Goal: Transaction & Acquisition: Purchase product/service

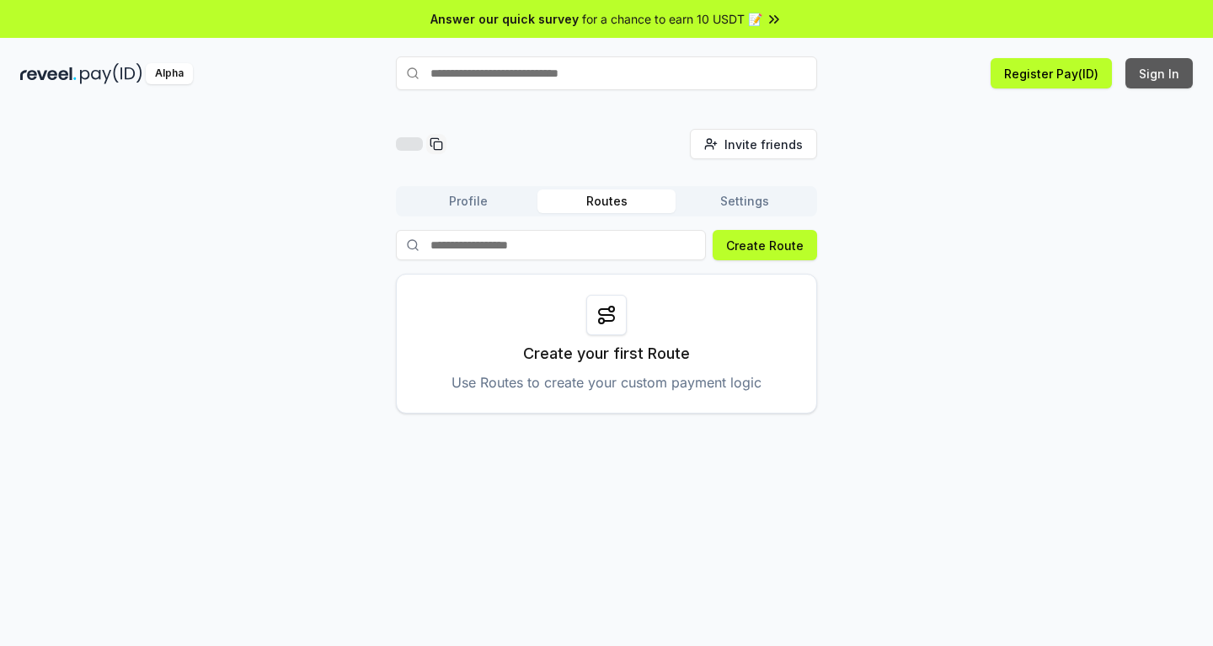
click at [1180, 76] on button "Sign In" at bounding box center [1159, 73] width 67 height 30
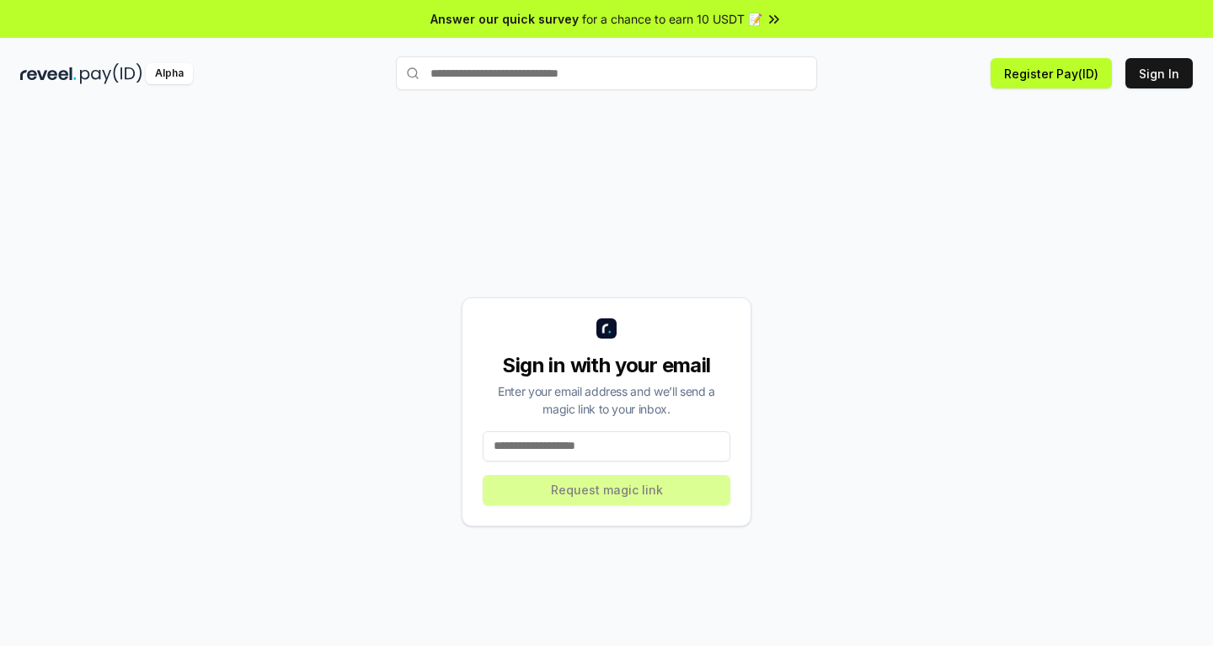
click at [553, 445] on input at bounding box center [607, 446] width 248 height 30
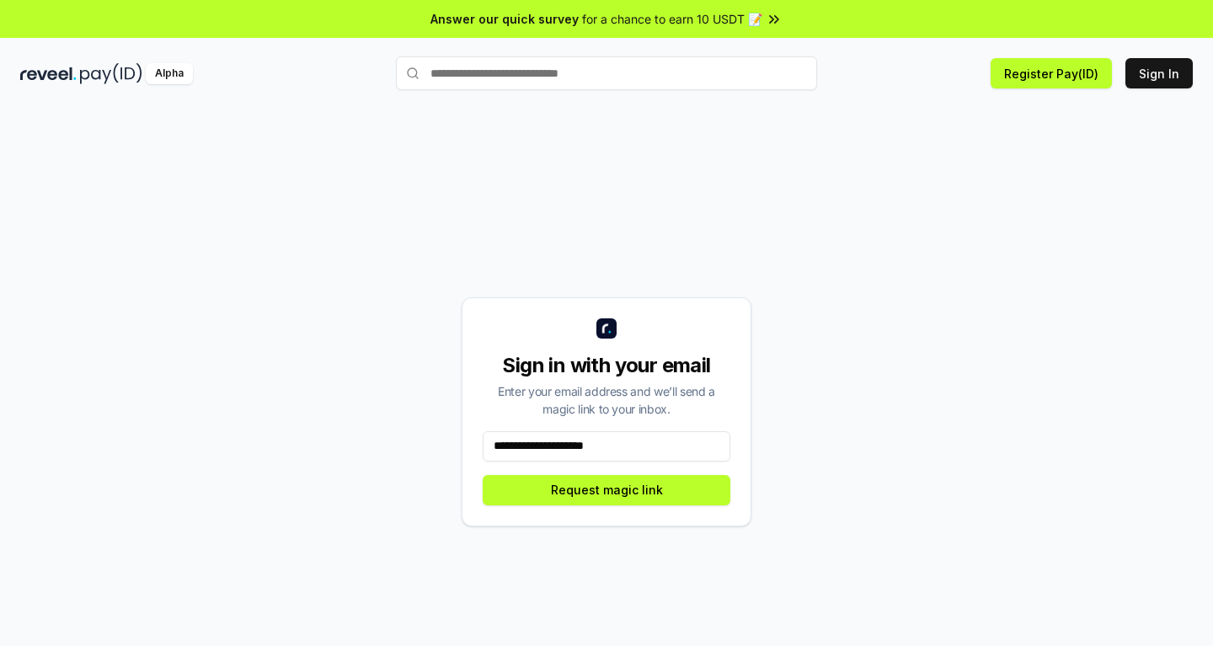
type input "**********"
click at [603, 490] on button "Request magic link" at bounding box center [607, 490] width 248 height 30
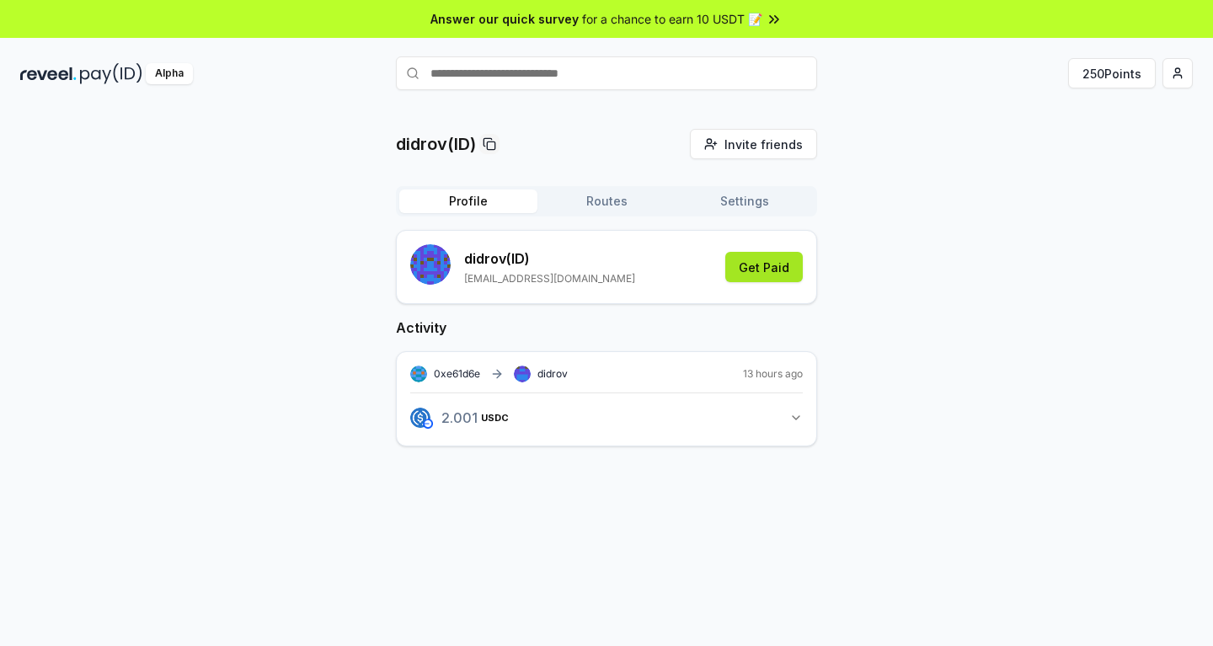
click at [774, 270] on button "Get Paid" at bounding box center [765, 267] width 78 height 30
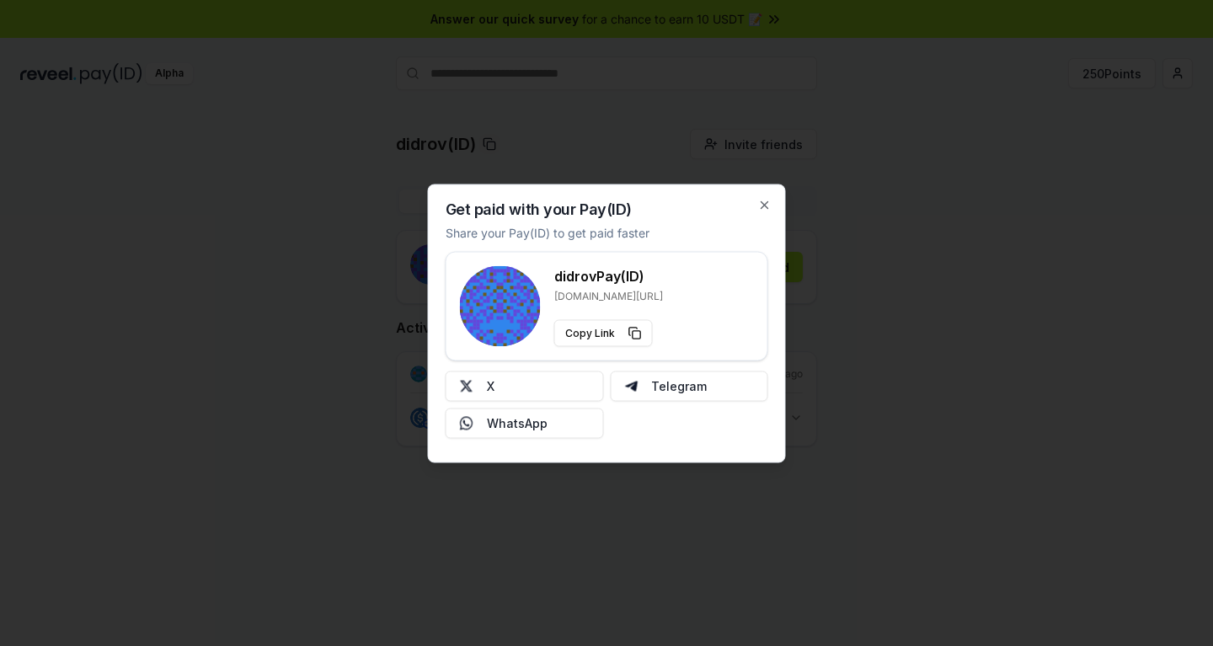
click at [761, 198] on div "Get paid with your Pay(ID) Share your Pay(ID) to get paid faster didrov Pay(ID)…" at bounding box center [607, 323] width 358 height 279
click at [775, 206] on div "Get paid with your Pay(ID) Share your Pay(ID) to get paid faster didrov Pay(ID)…" at bounding box center [607, 323] width 358 height 279
click at [767, 207] on icon "button" at bounding box center [765, 204] width 7 height 7
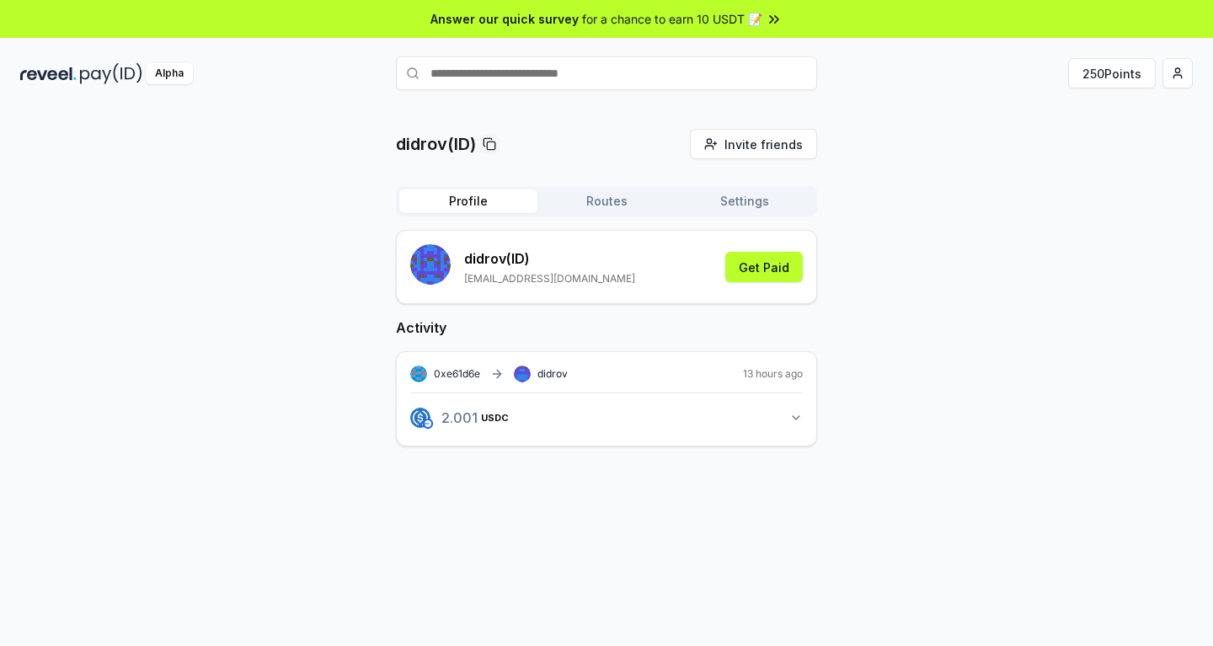
click at [537, 67] on input "text" at bounding box center [606, 73] width 421 height 34
click at [535, 66] on input "text" at bounding box center [606, 73] width 421 height 34
click at [443, 85] on input "text" at bounding box center [606, 73] width 421 height 34
type input "******"
click at [468, 96] on button "didrov Pay" at bounding box center [606, 106] width 421 height 30
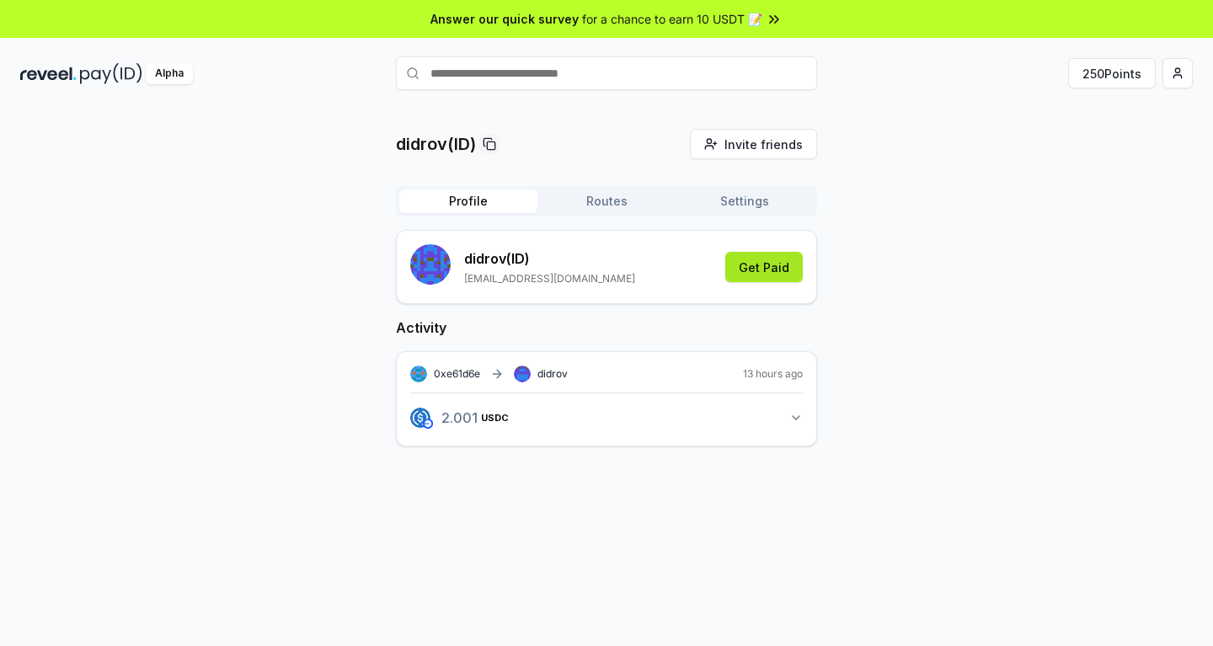
click at [746, 257] on button "Get Paid" at bounding box center [765, 267] width 78 height 30
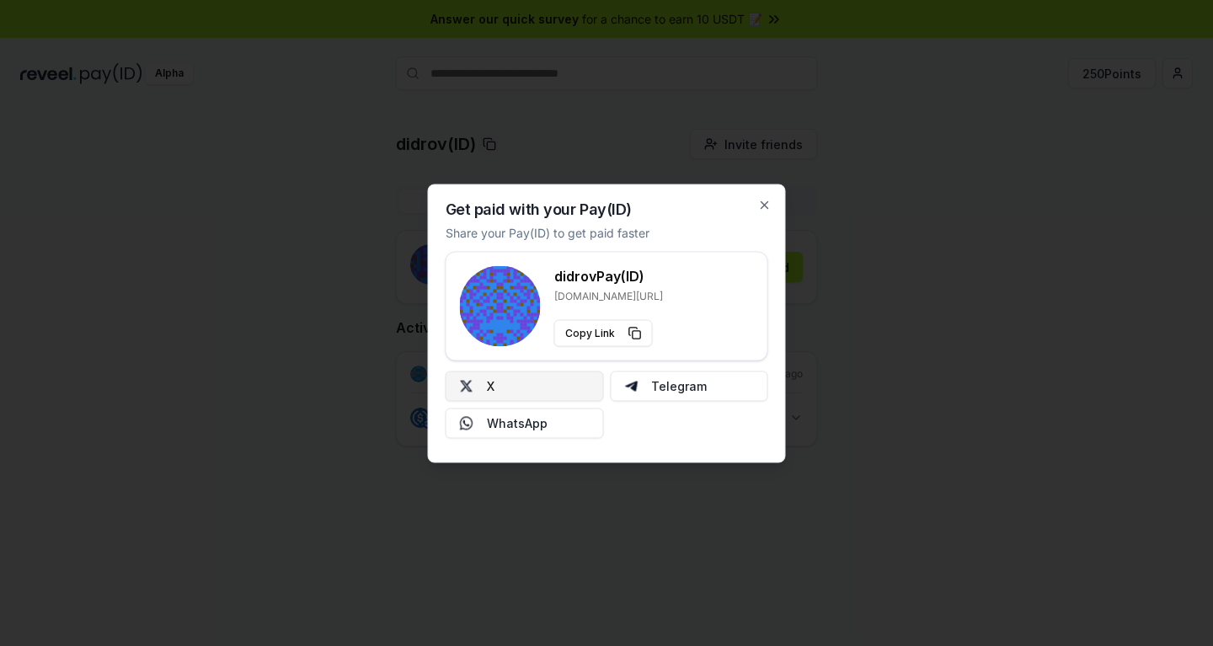
click at [490, 390] on button "X" at bounding box center [525, 386] width 158 height 30
click at [765, 205] on icon "button" at bounding box center [765, 204] width 7 height 7
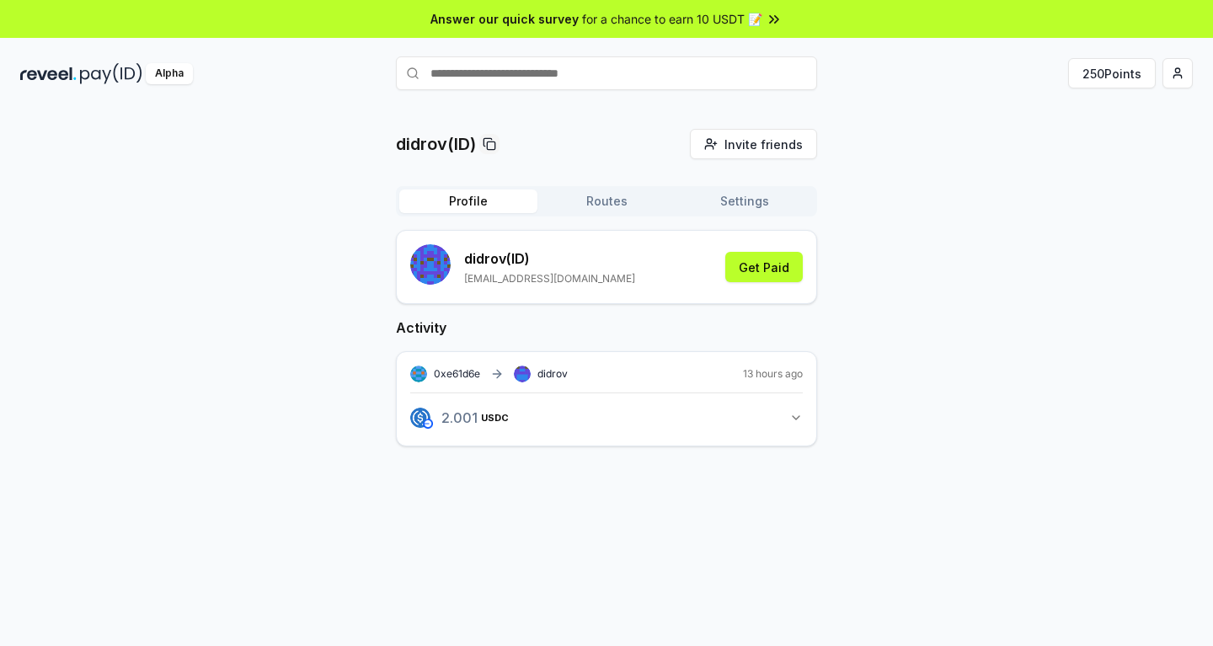
click at [759, 205] on button "Settings" at bounding box center [745, 202] width 138 height 24
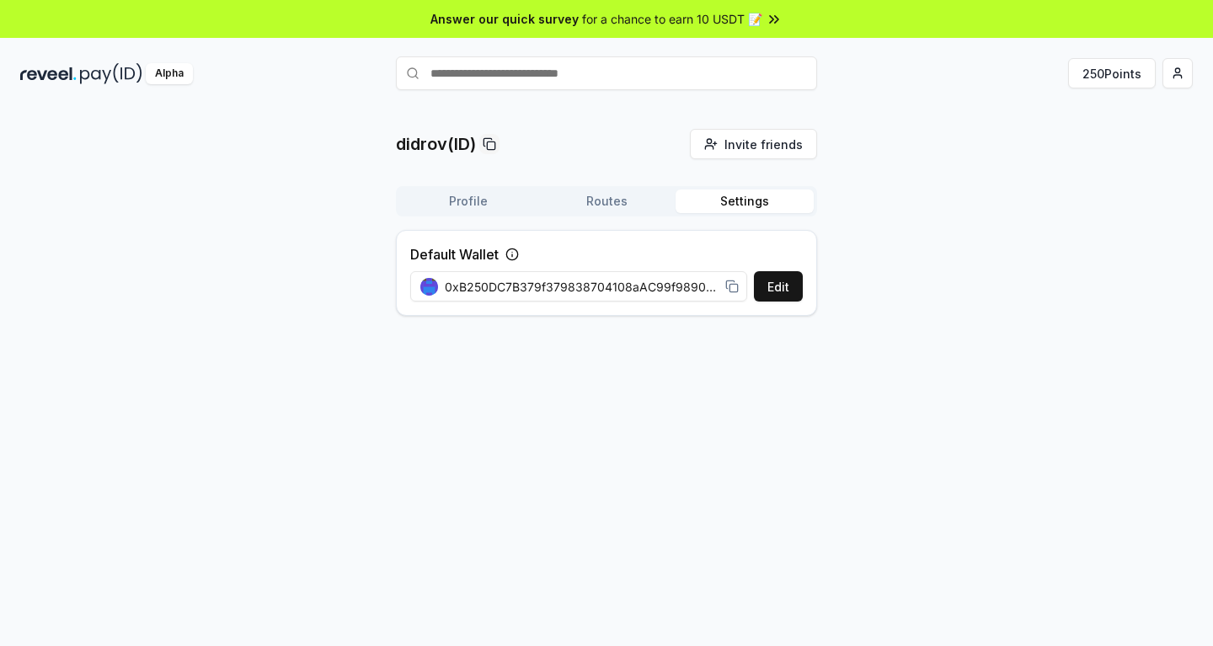
click at [726, 288] on icon at bounding box center [730, 285] width 8 height 8
click at [549, 69] on input "text" at bounding box center [606, 73] width 421 height 34
paste input "**********"
click at [469, 200] on button "Profile" at bounding box center [468, 202] width 138 height 24
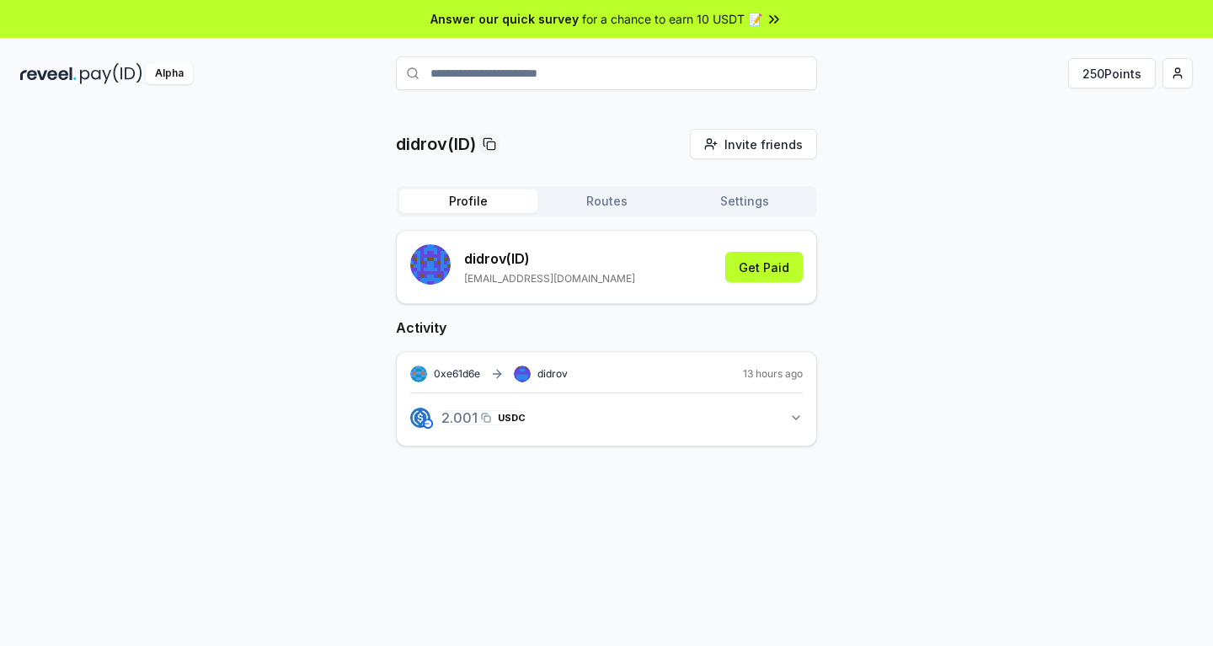
click at [474, 411] on span "2.001 USDC" at bounding box center [484, 417] width 84 height 13
click at [758, 273] on button "Get Paid" at bounding box center [765, 267] width 78 height 30
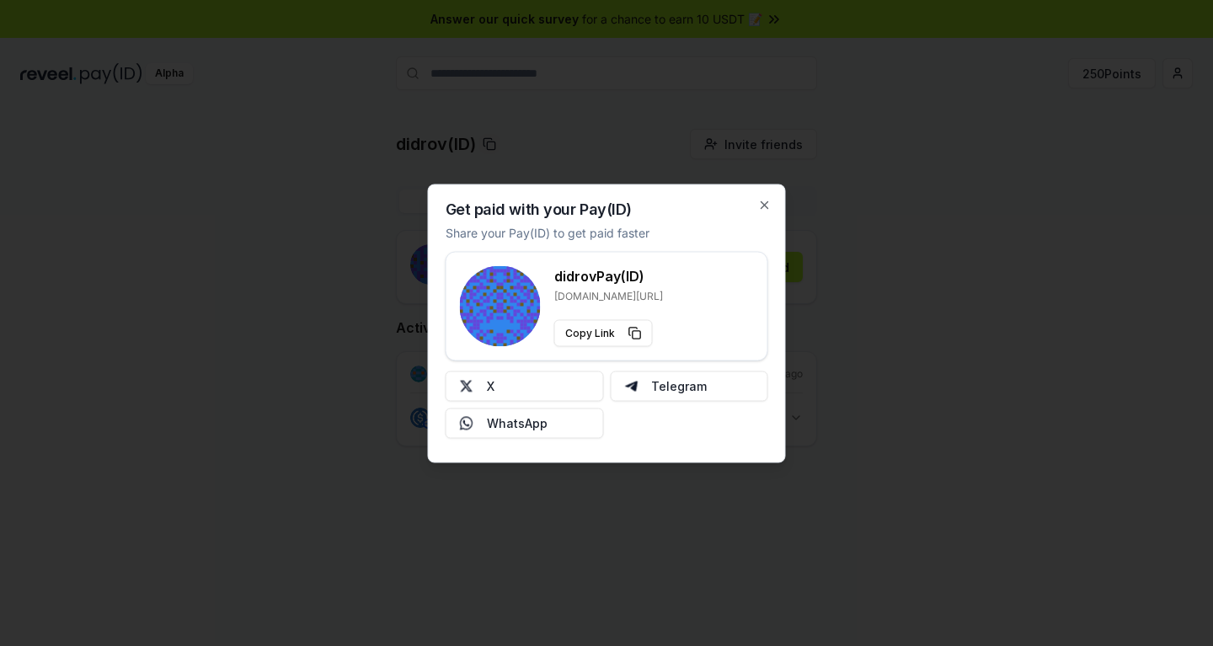
click at [632, 283] on h3 "didrov Pay(ID)" at bounding box center [608, 275] width 109 height 20
click at [619, 297] on p "[DOMAIN_NAME][URL]" at bounding box center [608, 295] width 109 height 13
click at [740, 214] on div "Get paid with your Pay(ID) Share your Pay(ID) to get paid faster didrov Pay(ID)…" at bounding box center [607, 323] width 358 height 279
click at [768, 206] on icon "button" at bounding box center [764, 204] width 13 height 13
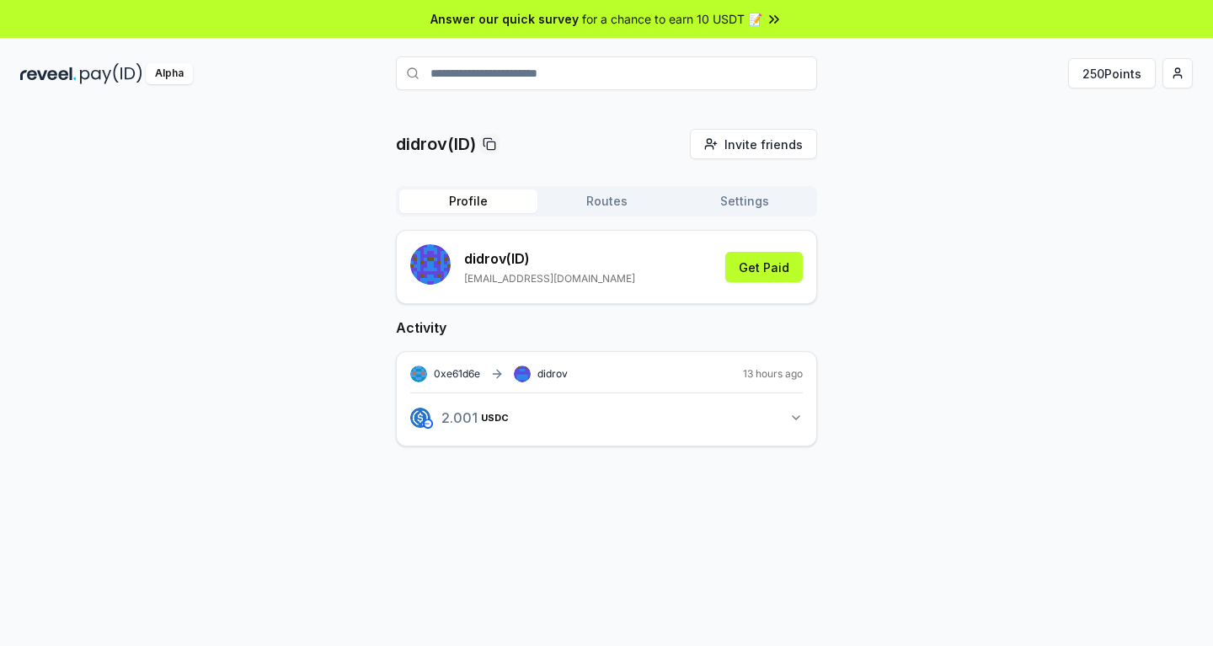
click at [471, 263] on p "didrov (ID)" at bounding box center [549, 259] width 171 height 20
click at [522, 274] on p "drobyshevru@gmail.com" at bounding box center [549, 278] width 171 height 13
click at [522, 63] on input "**********" at bounding box center [606, 73] width 421 height 34
type input "*"
type input "******"
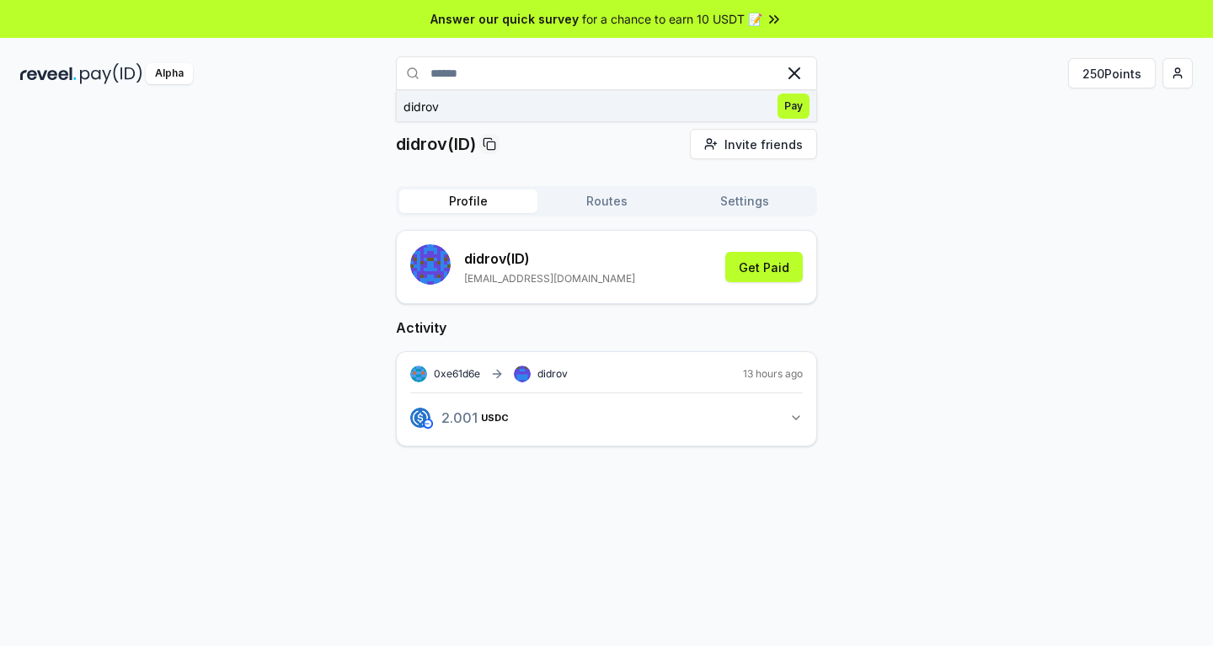
click at [790, 106] on span "Pay" at bounding box center [794, 106] width 32 height 25
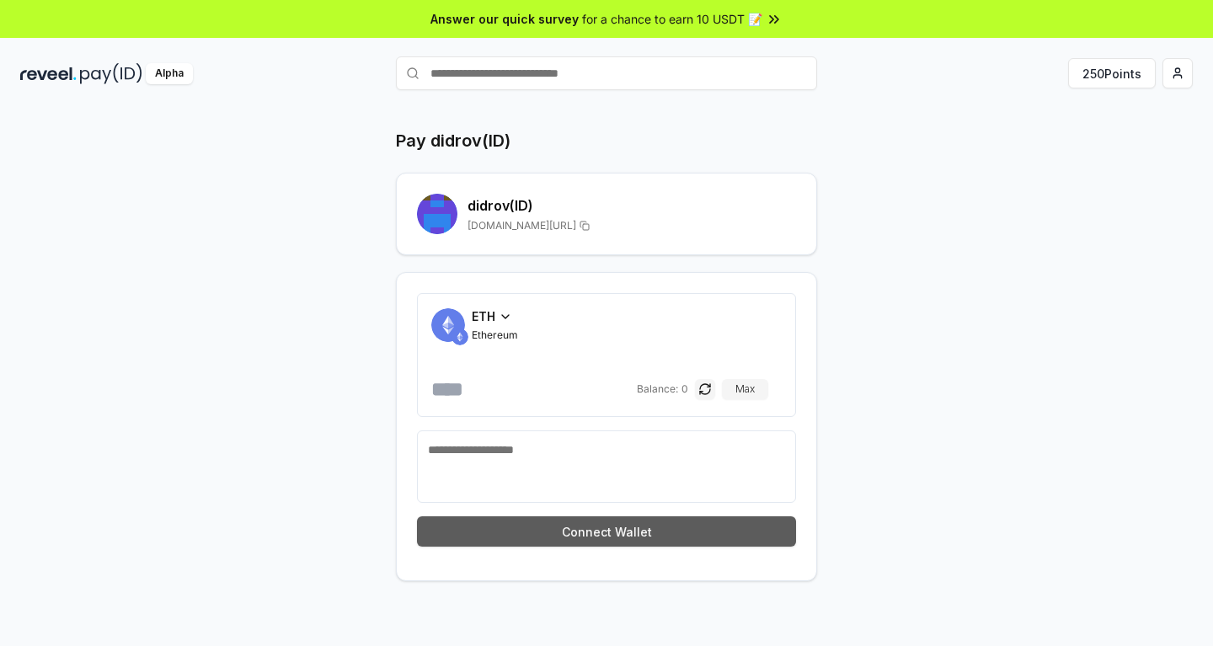
click at [597, 531] on button "Connect Wallet" at bounding box center [606, 532] width 379 height 30
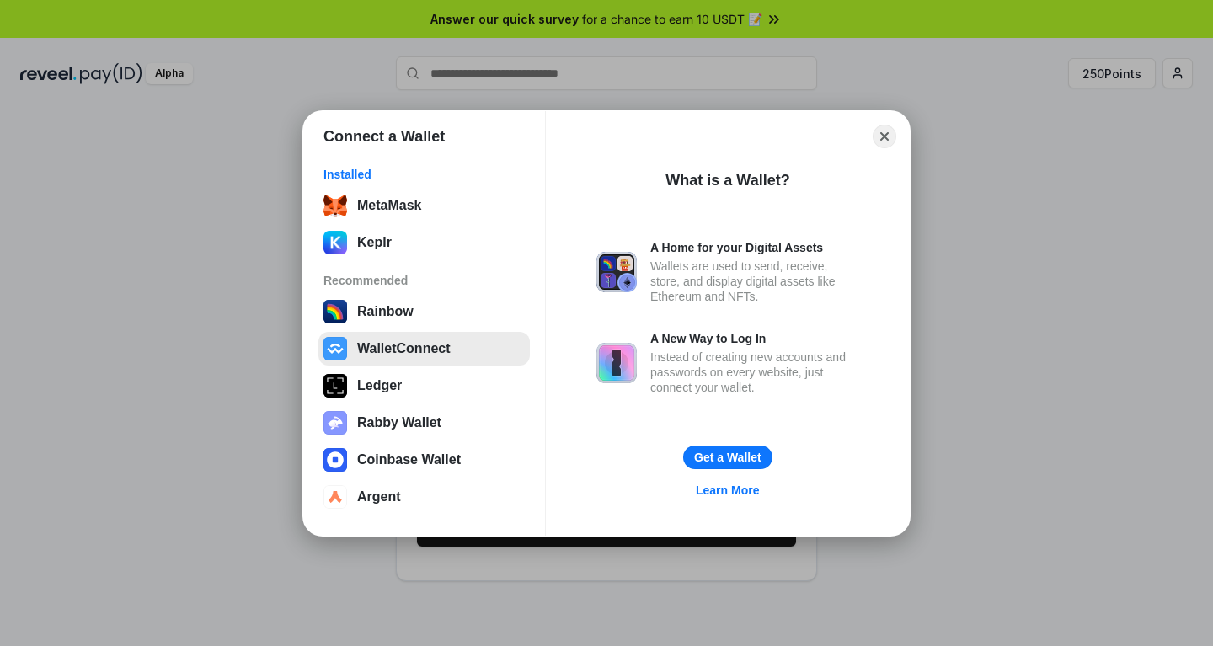
click at [418, 345] on button "WalletConnect" at bounding box center [425, 349] width 212 height 34
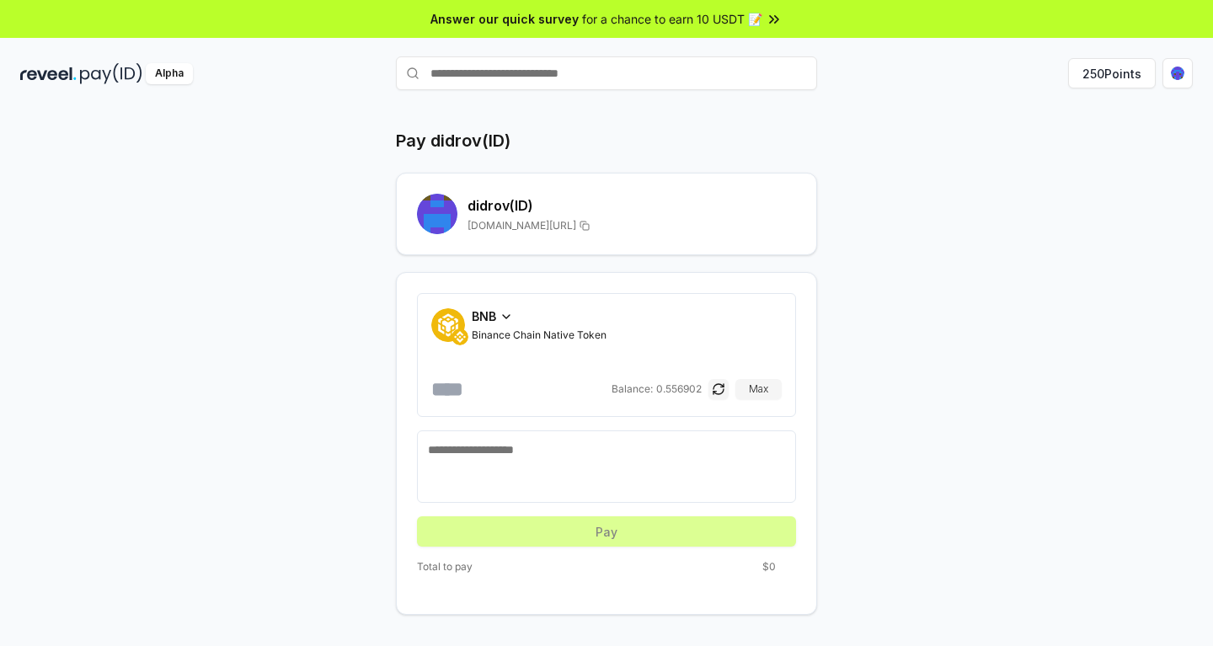
click at [507, 324] on div "BNB" at bounding box center [539, 317] width 135 height 18
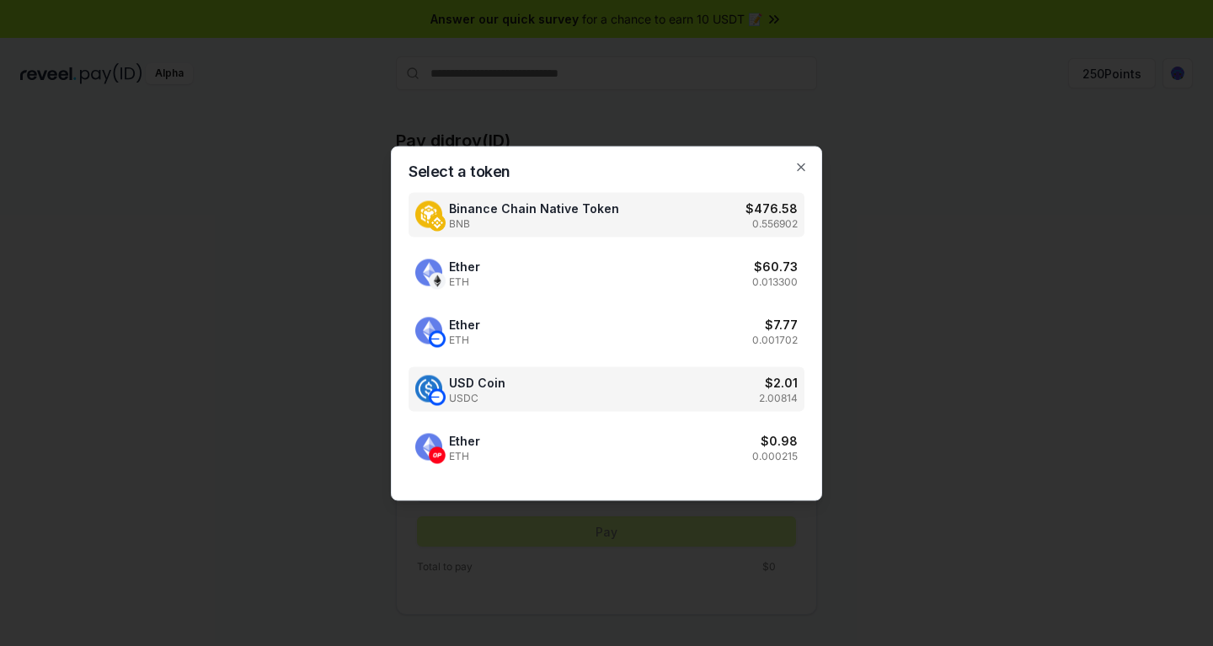
click at [556, 384] on div "USD Coin USDC $ 2.01 2.00814" at bounding box center [607, 389] width 396 height 45
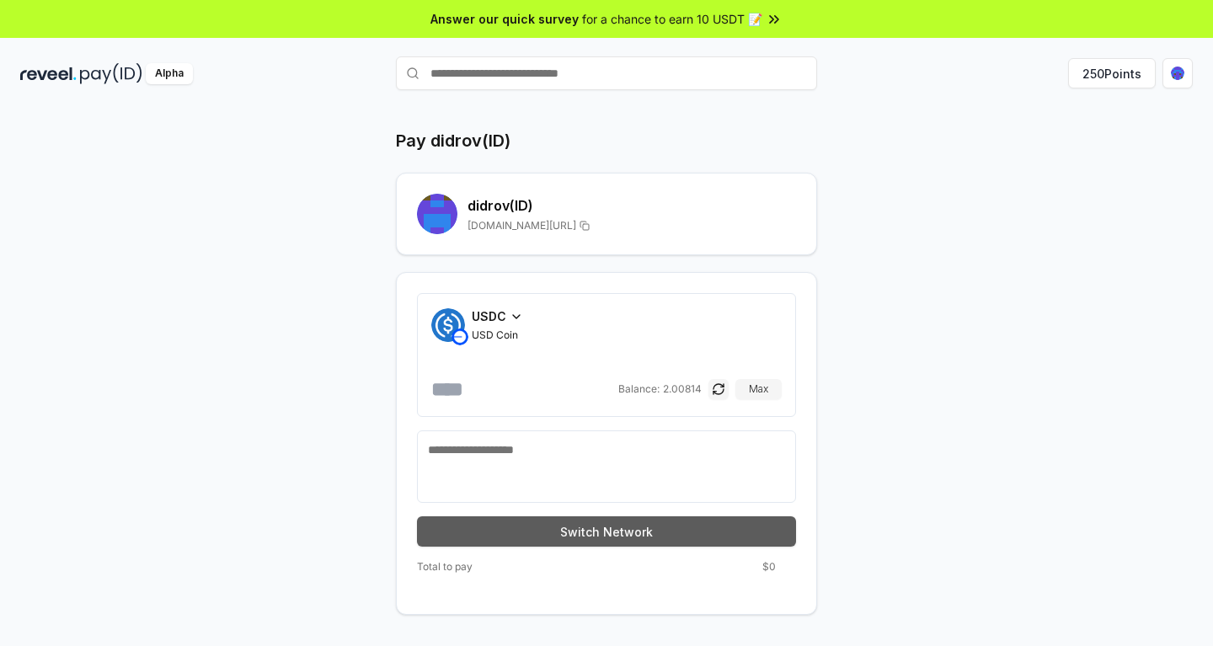
click at [582, 520] on button "Switch Network" at bounding box center [606, 532] width 379 height 30
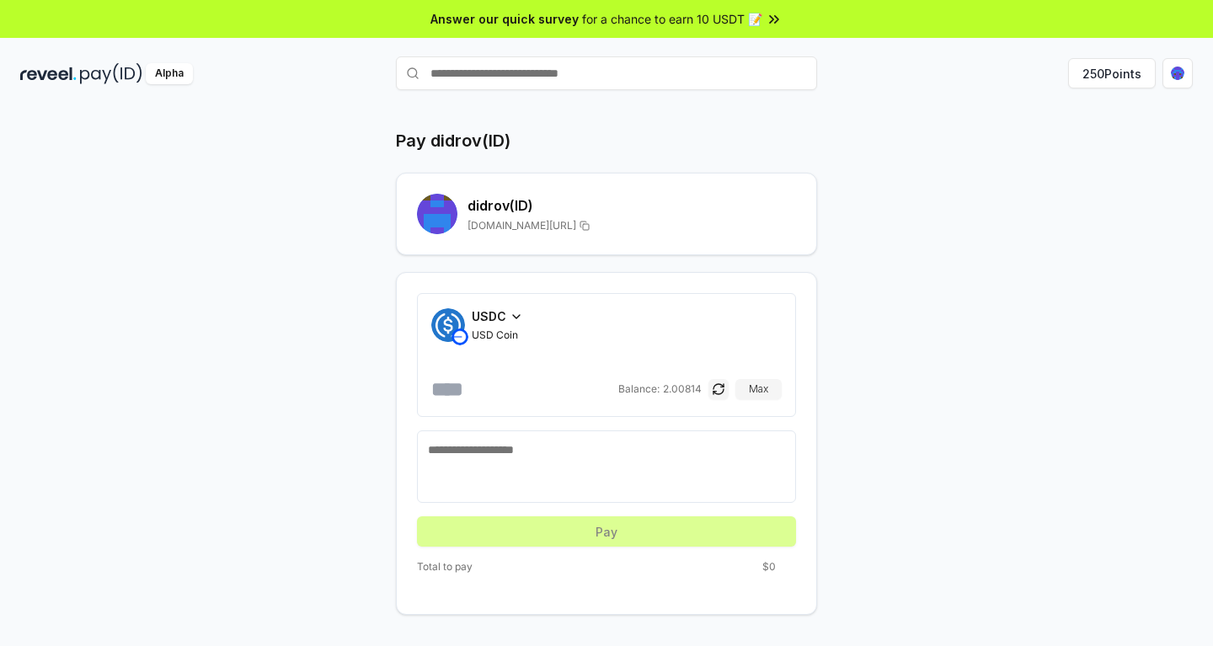
click at [447, 389] on input "number" at bounding box center [523, 389] width 184 height 27
type input "*"
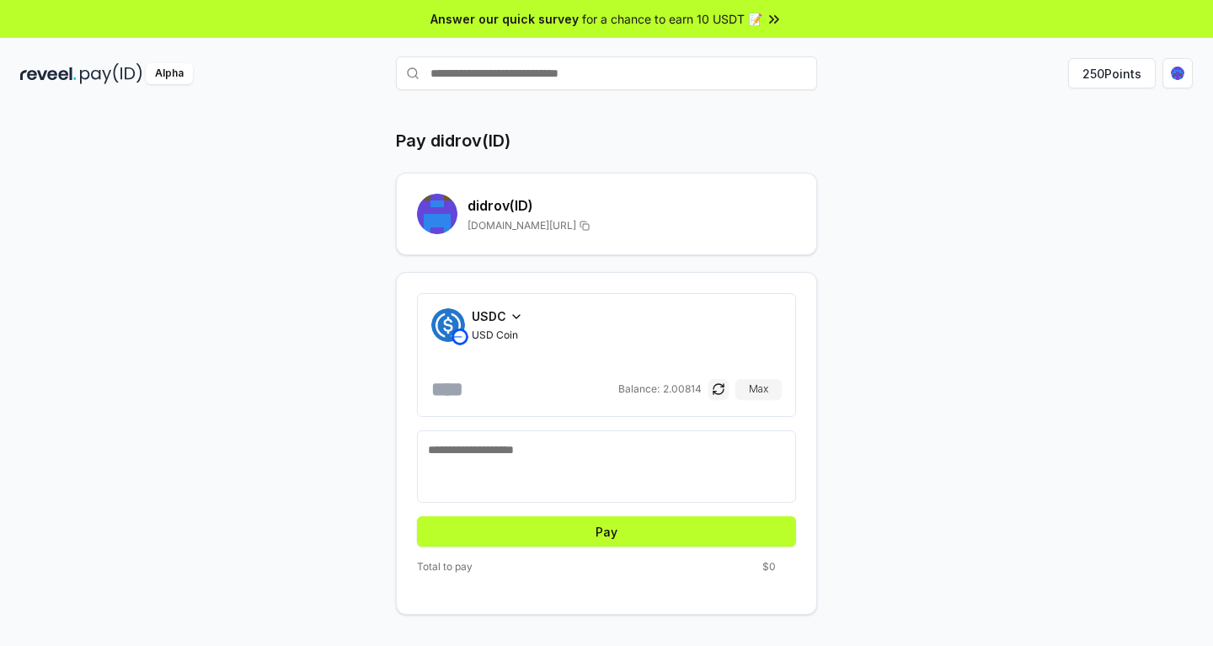
type input "*"
type input "****"
click at [615, 523] on button "Pay" at bounding box center [606, 532] width 379 height 30
click at [603, 538] on button "Pay" at bounding box center [606, 532] width 379 height 30
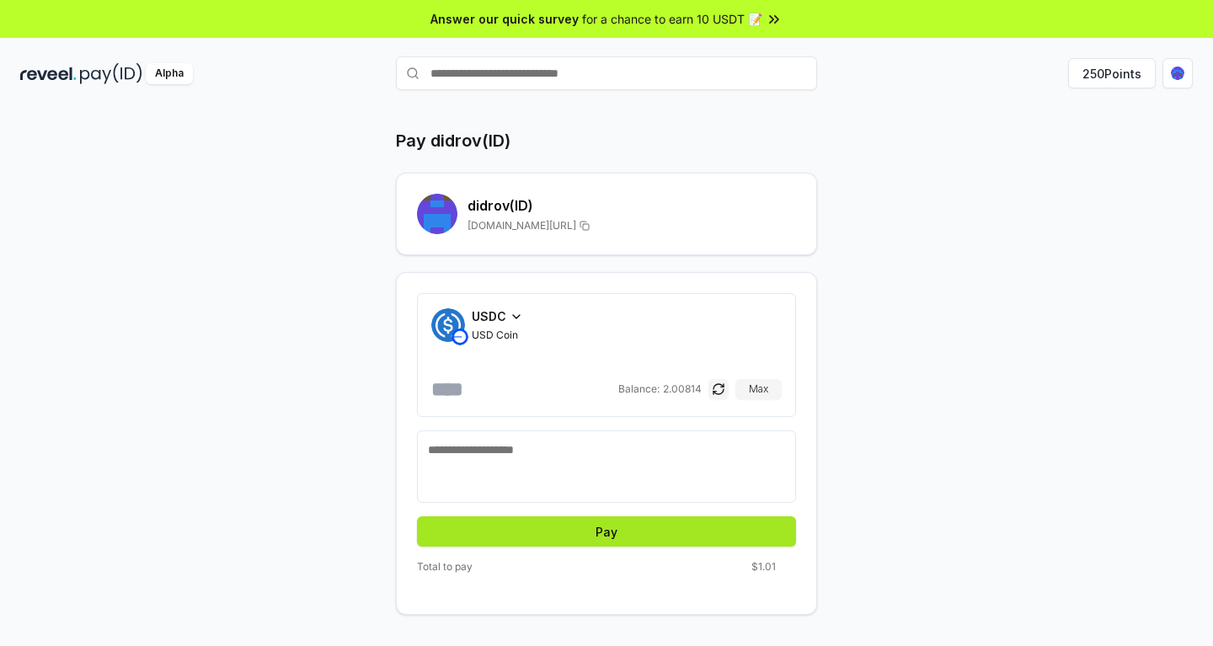
click at [601, 544] on button "Pay" at bounding box center [606, 532] width 379 height 30
click at [716, 387] on button "button" at bounding box center [719, 389] width 20 height 20
click at [603, 532] on button "Pay" at bounding box center [606, 532] width 379 height 30
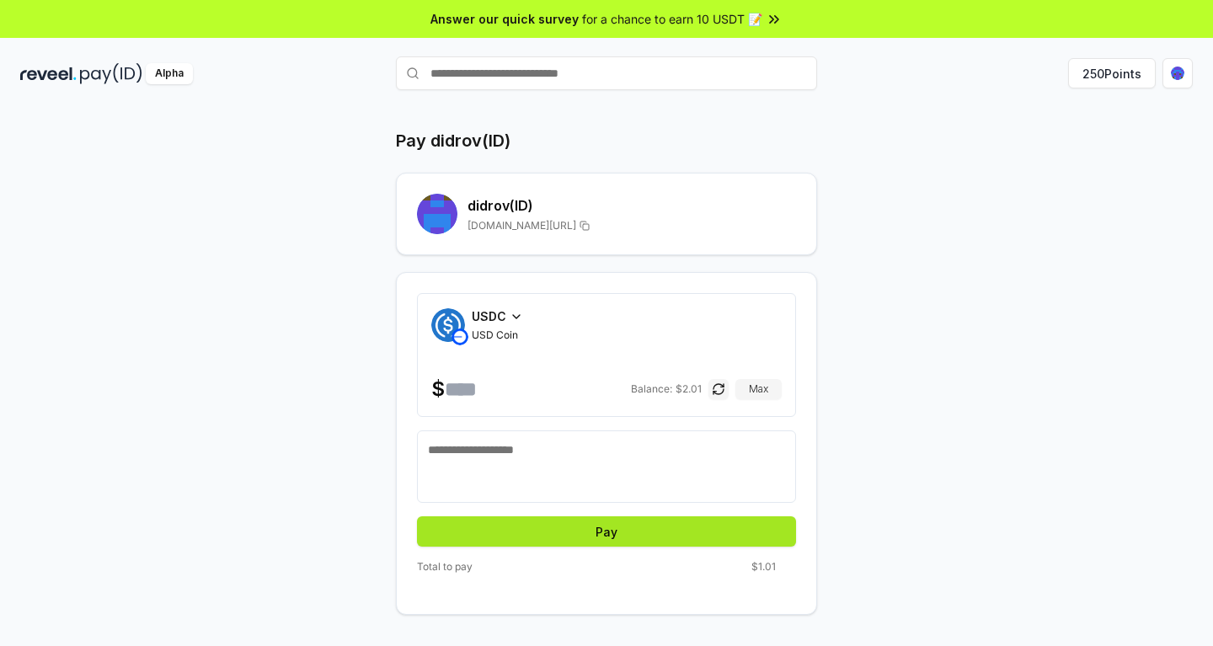
click at [603, 532] on button "Pay" at bounding box center [606, 532] width 379 height 30
click at [619, 544] on button "Pay" at bounding box center [606, 532] width 379 height 30
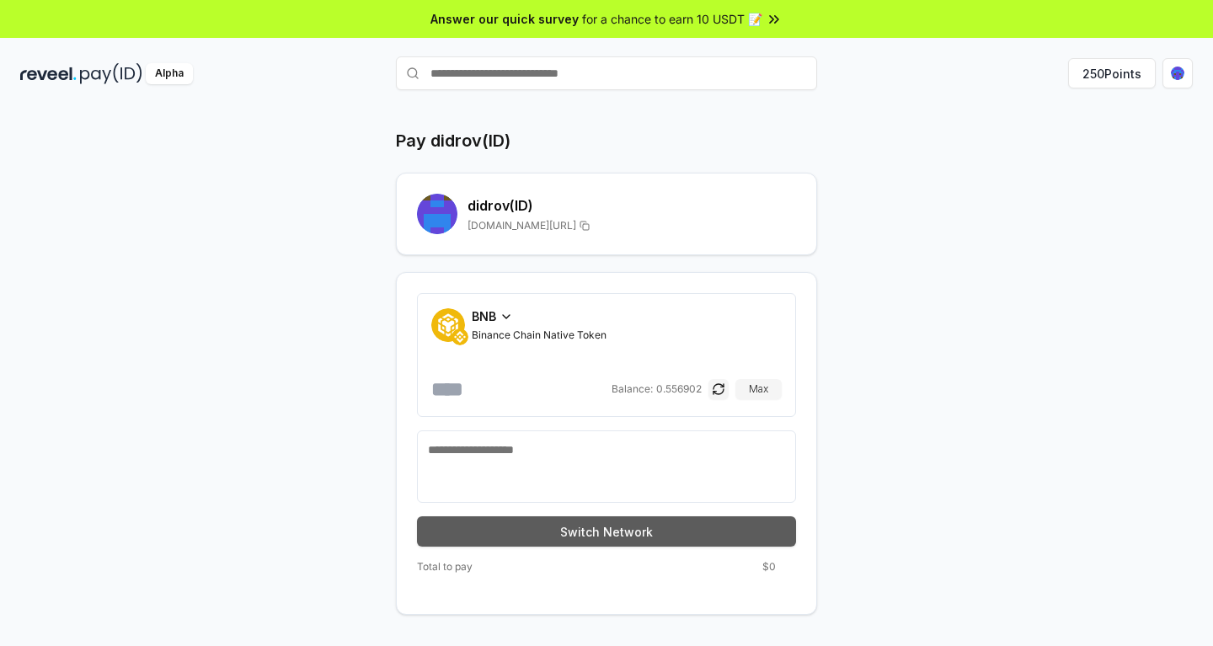
click at [603, 532] on button "Switch Network" at bounding box center [606, 532] width 379 height 30
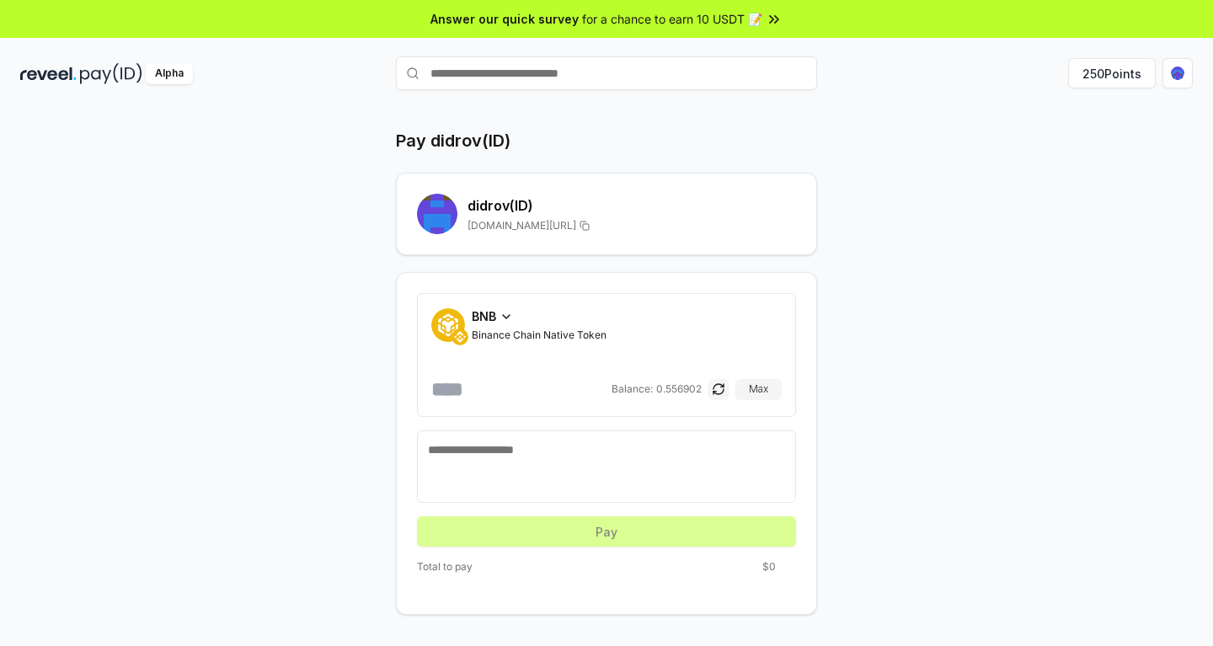
click at [509, 317] on icon at bounding box center [506, 316] width 7 height 3
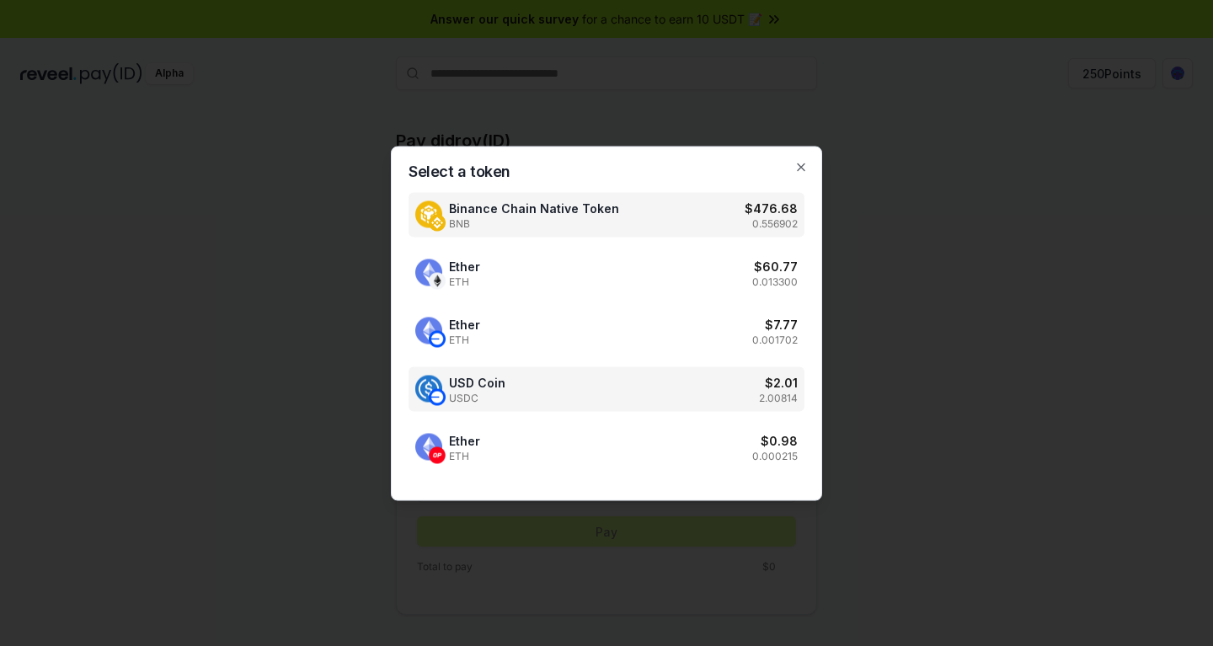
click at [486, 386] on span "USD Coin" at bounding box center [477, 382] width 56 height 18
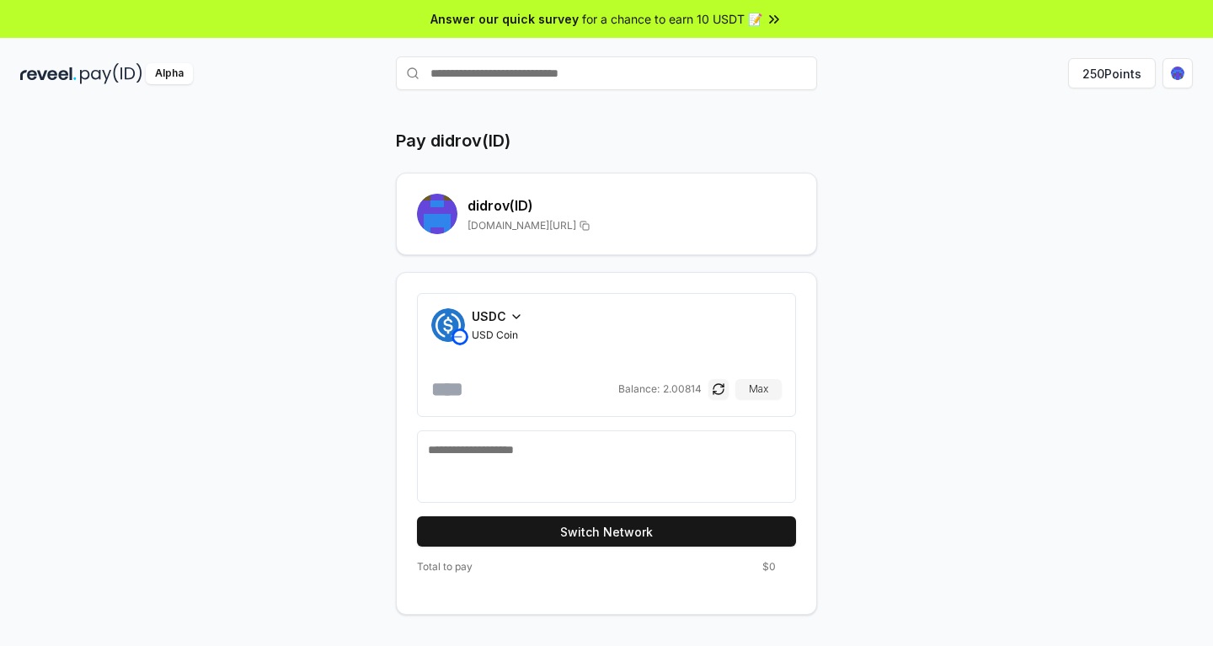
click at [441, 382] on input "number" at bounding box center [523, 389] width 184 height 27
type input "****"
click at [495, 447] on textarea at bounding box center [606, 467] width 357 height 51
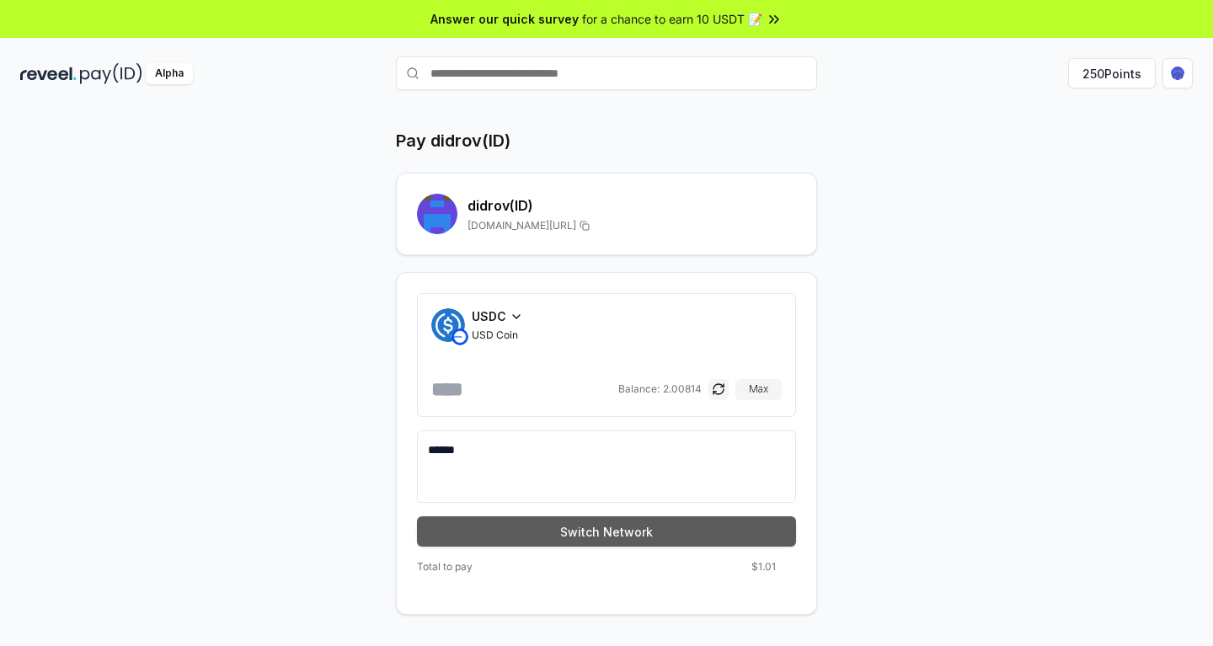
type textarea "******"
click at [570, 519] on button "Switch Network" at bounding box center [606, 532] width 379 height 30
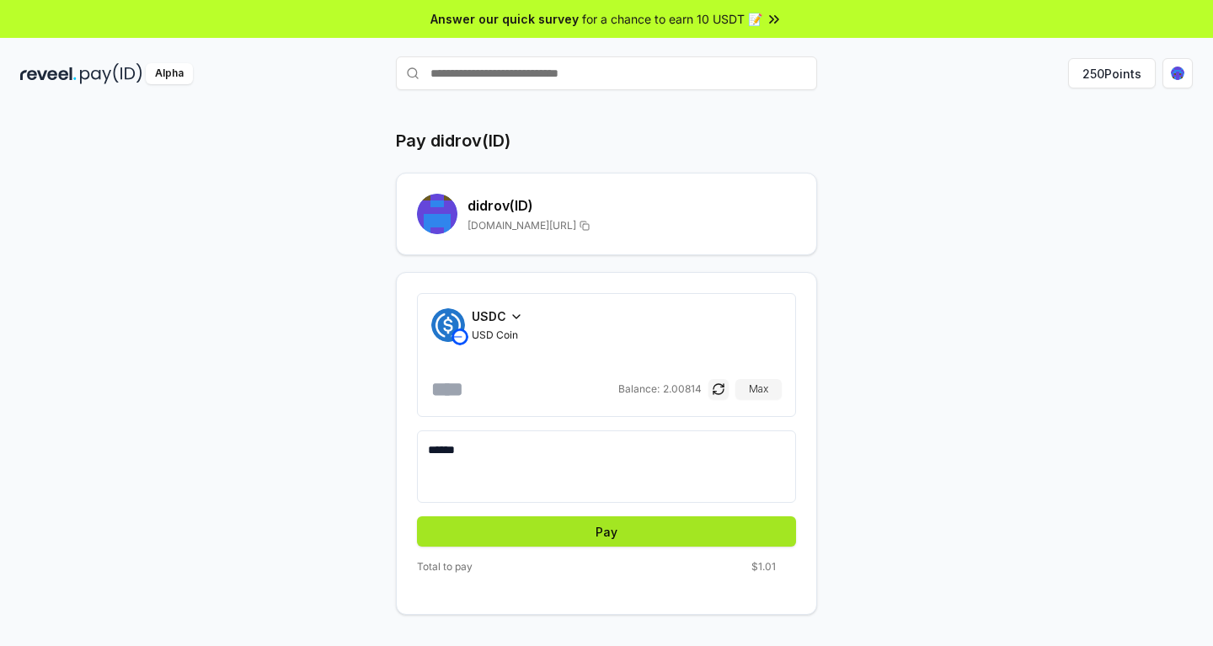
click at [594, 534] on button "Pay" at bounding box center [606, 532] width 379 height 30
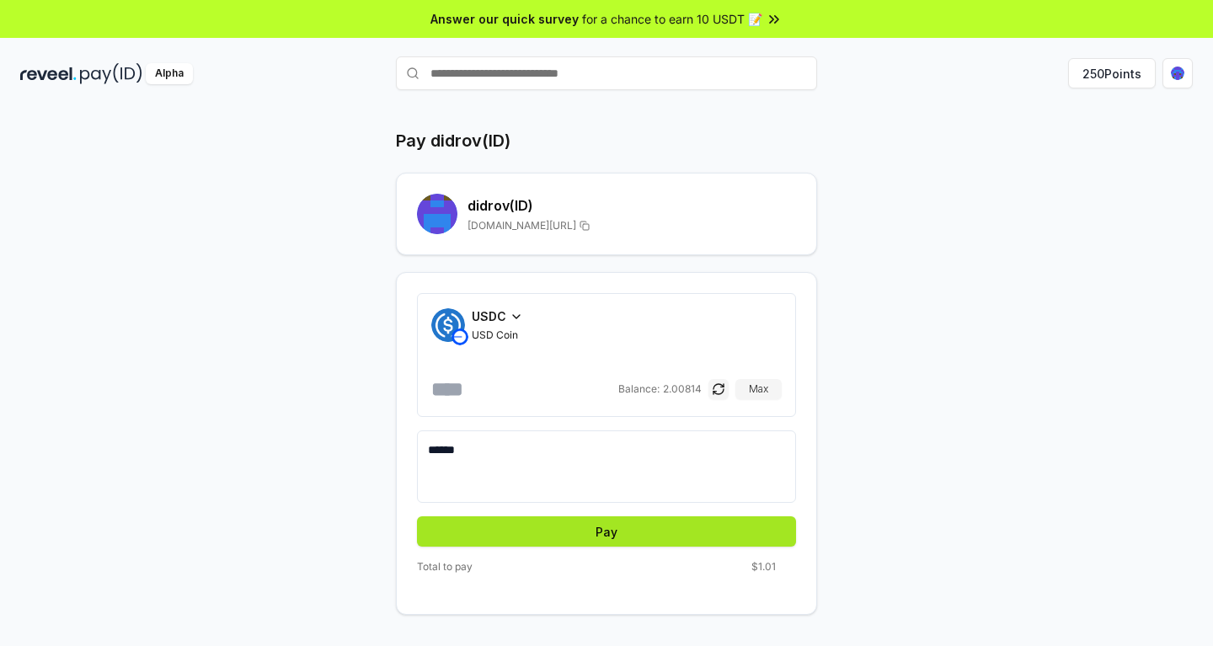
click at [594, 534] on button "Pay" at bounding box center [606, 532] width 379 height 30
click at [623, 537] on button "Pay" at bounding box center [606, 532] width 379 height 30
click at [641, 524] on button "Pay" at bounding box center [606, 532] width 379 height 30
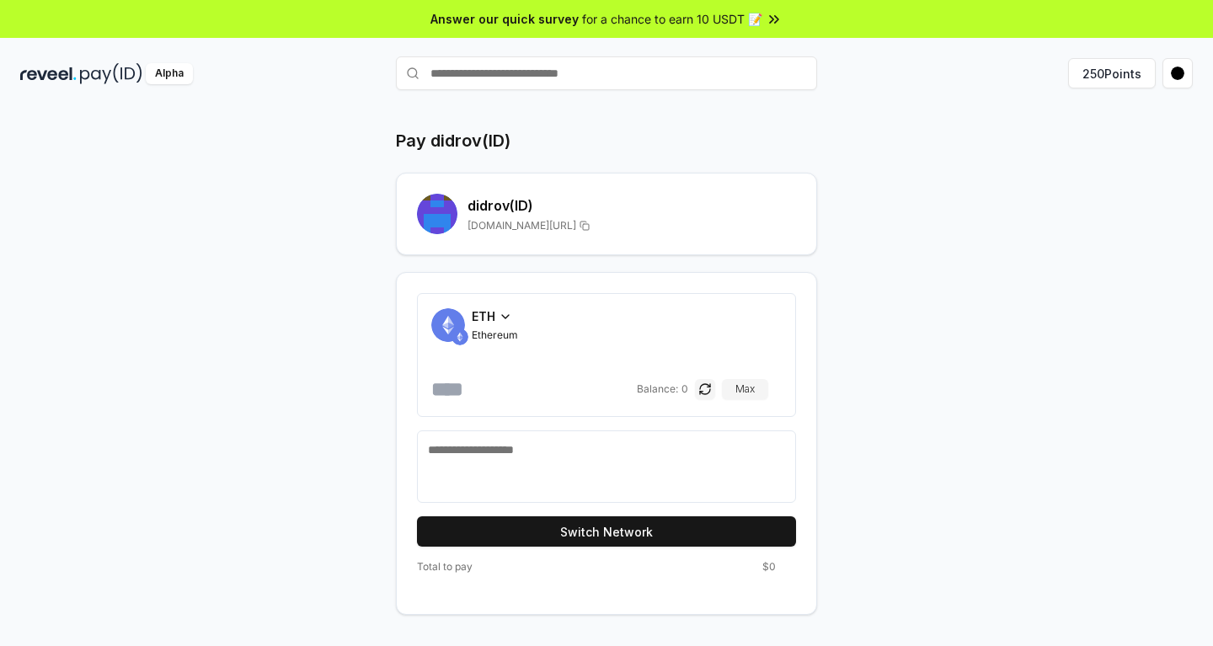
click at [503, 326] on div "ETH Ethereum" at bounding box center [495, 325] width 46 height 35
click at [512, 312] on icon at bounding box center [506, 316] width 13 height 13
click at [501, 317] on icon at bounding box center [506, 316] width 13 height 13
click at [503, 319] on icon at bounding box center [506, 316] width 13 height 13
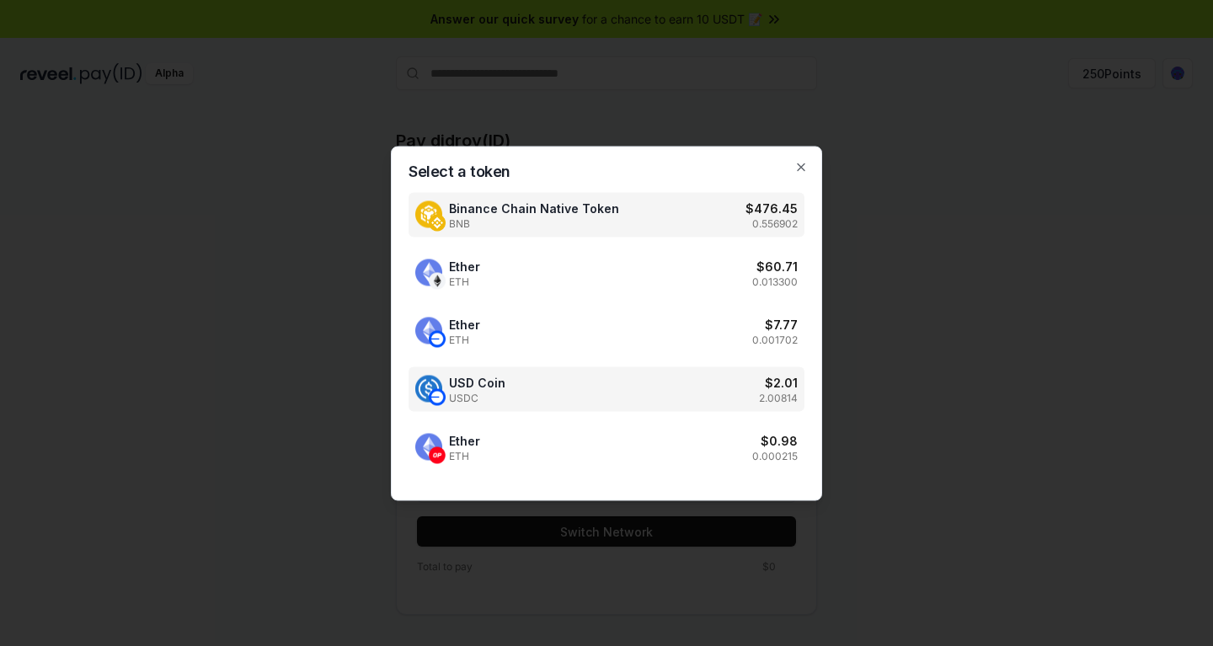
click at [520, 397] on div "USD Coin USDC $ 2.01 2.00814" at bounding box center [607, 389] width 396 height 45
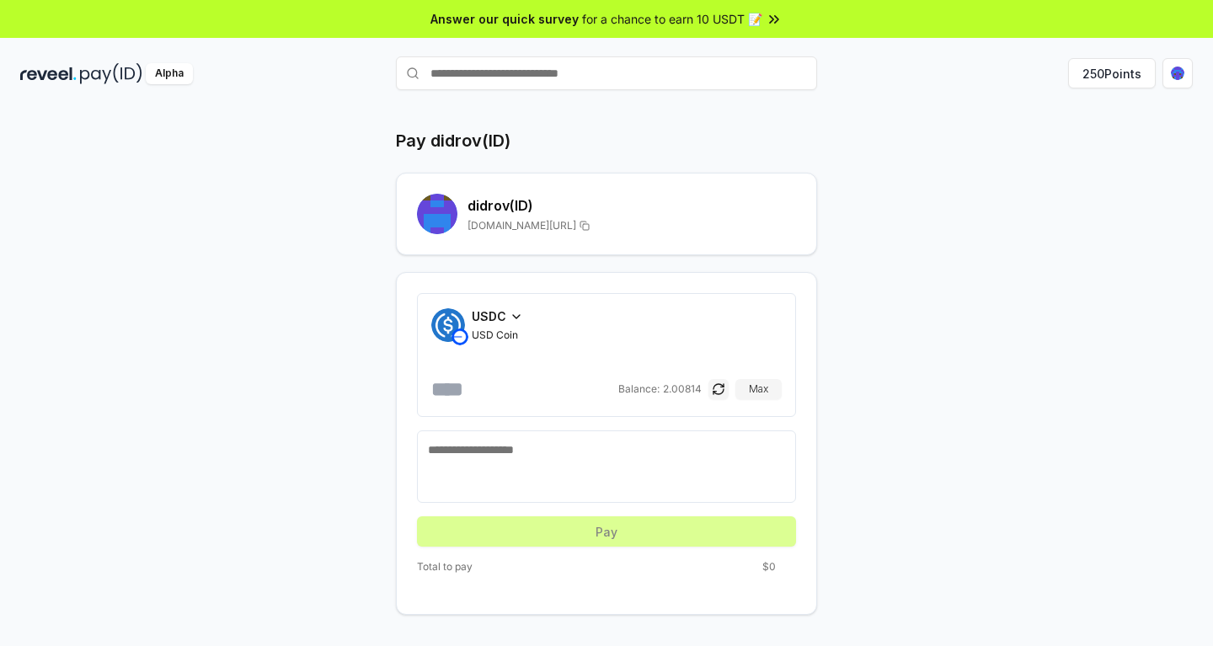
click at [469, 388] on input "number" at bounding box center [523, 389] width 184 height 27
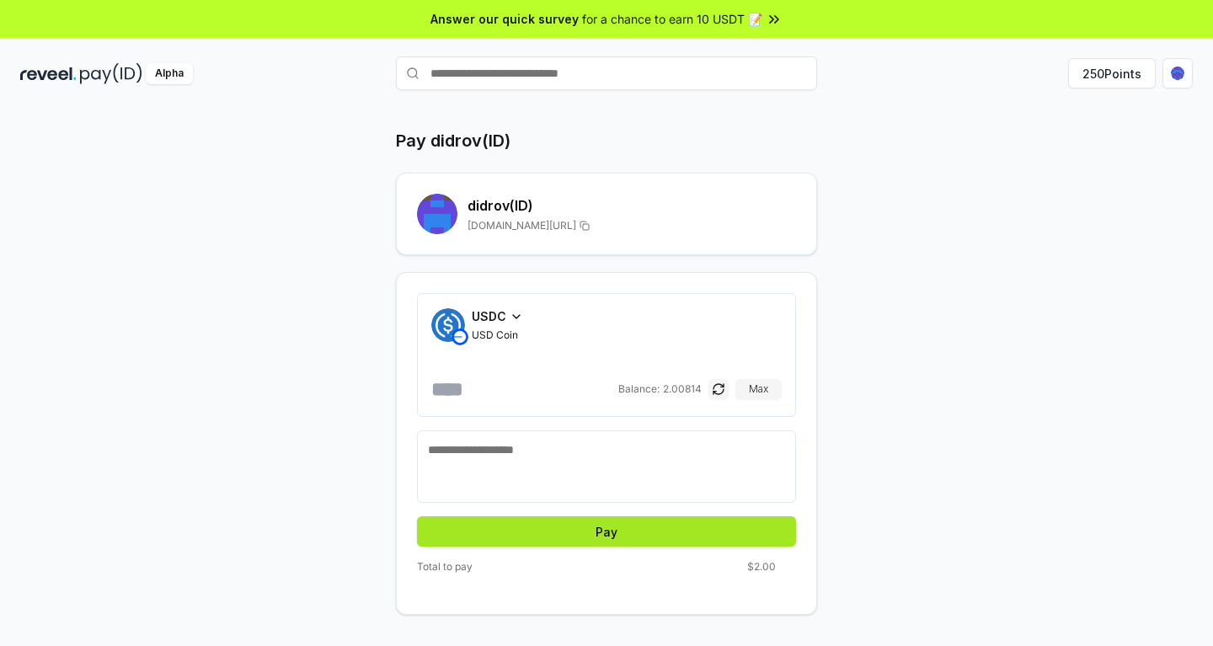
type input "*"
click at [624, 531] on button "Pay" at bounding box center [606, 532] width 379 height 30
click at [549, 454] on textarea at bounding box center [606, 467] width 357 height 51
type textarea "**********"
click at [621, 533] on button "Pay" at bounding box center [606, 532] width 379 height 30
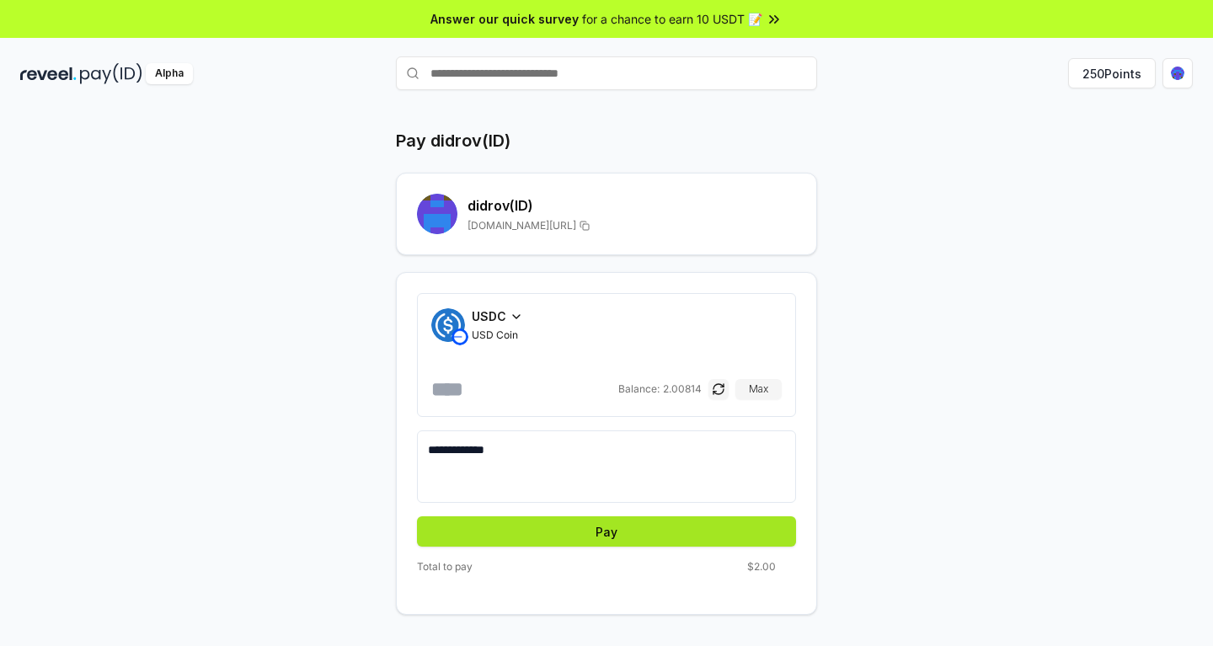
click at [613, 533] on button "Pay" at bounding box center [606, 532] width 379 height 30
click at [627, 536] on button "Pay" at bounding box center [606, 532] width 379 height 30
click at [616, 532] on button "Pay" at bounding box center [606, 532] width 379 height 30
click at [1181, 79] on html "**********" at bounding box center [606, 323] width 1213 height 646
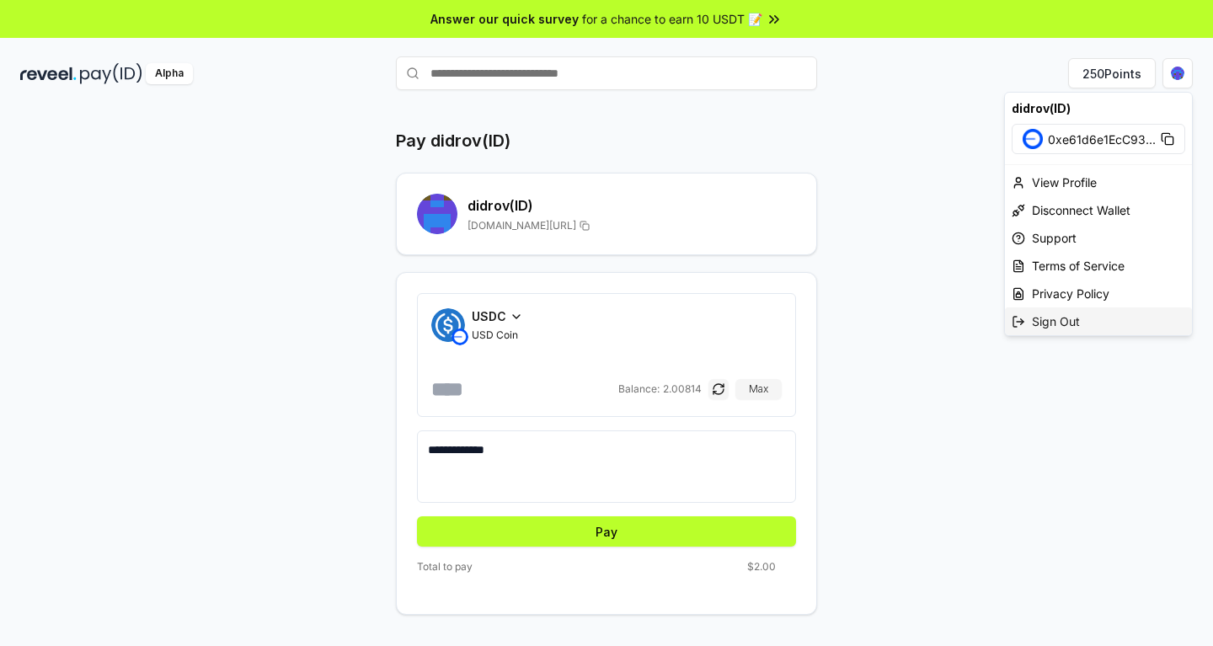
click at [1052, 323] on div "Sign Out" at bounding box center [1098, 322] width 187 height 28
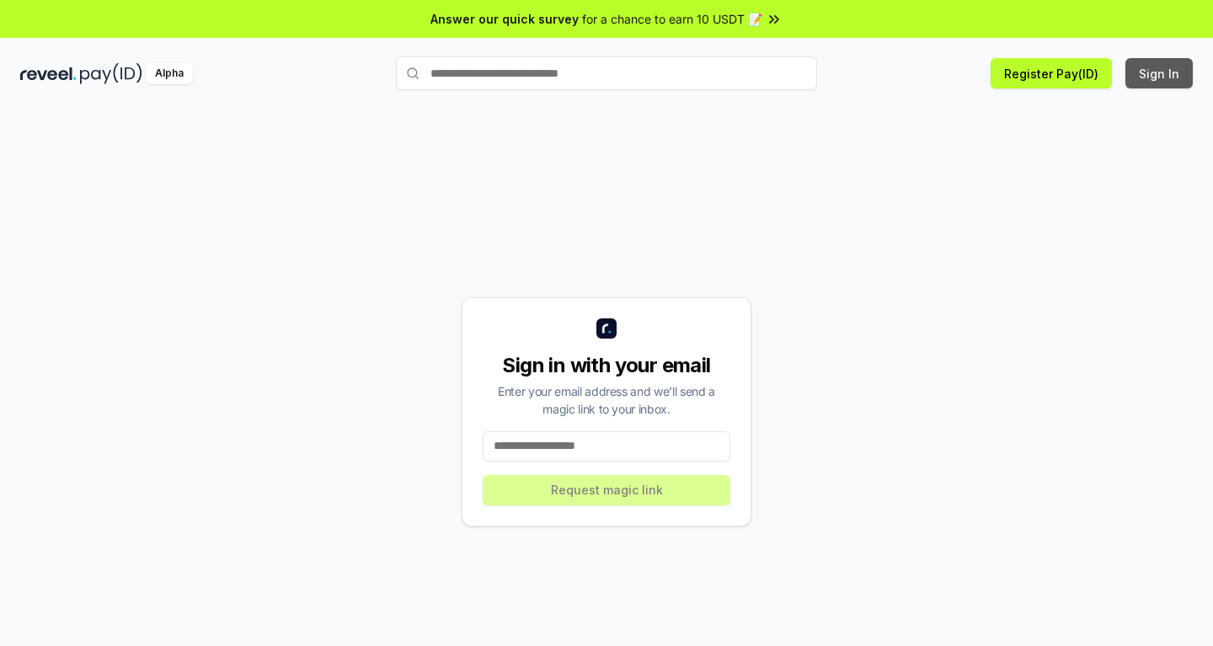
click at [1162, 67] on button "Sign In" at bounding box center [1159, 73] width 67 height 30
click at [1160, 74] on button "Sign In" at bounding box center [1159, 73] width 67 height 30
